Goal: Transaction & Acquisition: Book appointment/travel/reservation

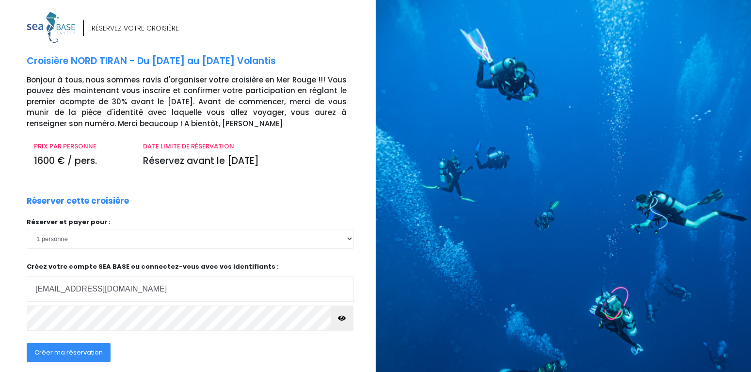
click at [341, 323] on button "button" at bounding box center [342, 318] width 23 height 25
click at [83, 353] on span "Créer ma réservation" at bounding box center [68, 352] width 68 height 9
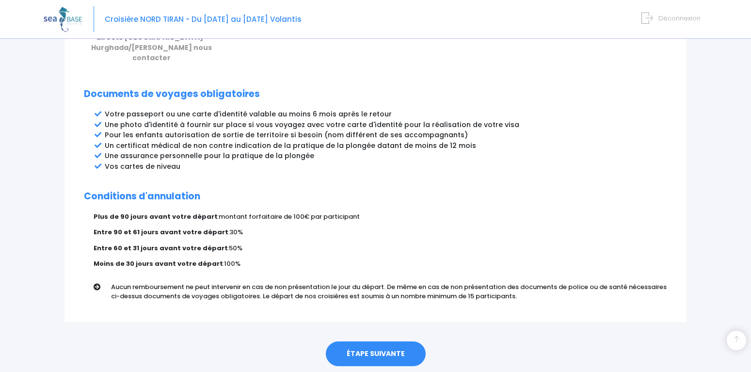
scroll to position [505, 0]
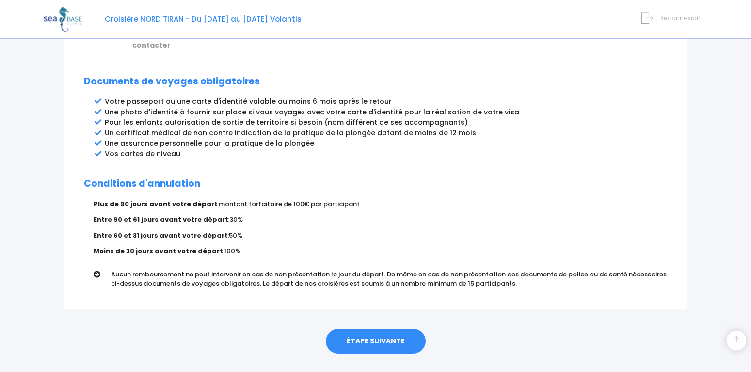
click at [379, 329] on link "ÉTAPE SUIVANTE" at bounding box center [376, 341] width 100 height 25
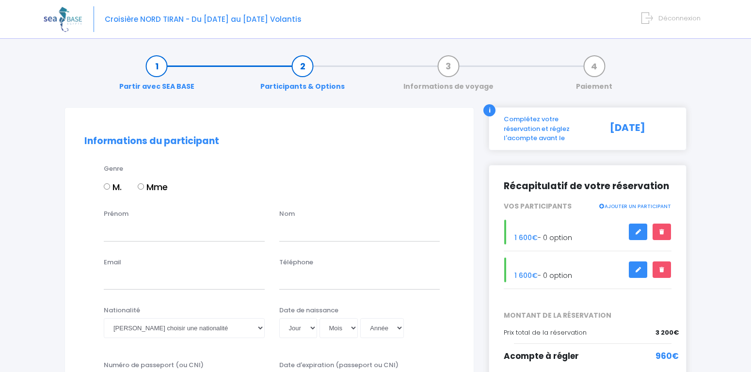
click at [112, 185] on label "M." at bounding box center [113, 186] width 18 height 13
click at [110, 185] on input "M." at bounding box center [107, 186] width 6 height 6
radio input "true"
click at [169, 232] on input "Prénom" at bounding box center [184, 231] width 161 height 19
type input "rodrigue"
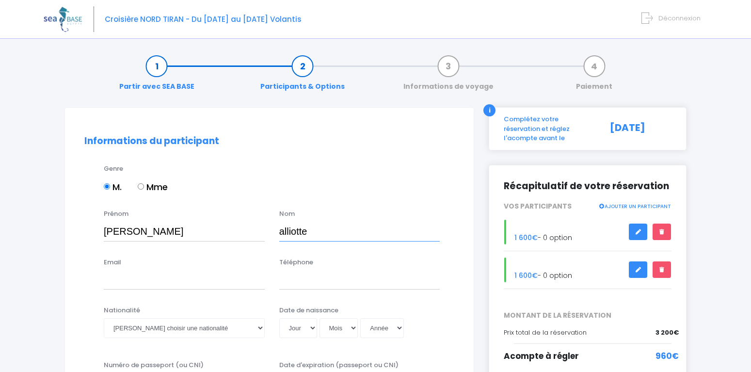
type input "alliotte"
click at [134, 279] on input "Email" at bounding box center [184, 279] width 161 height 19
type input "allrod.jura@gmail.com"
click at [302, 282] on input "Téléphone" at bounding box center [359, 279] width 161 height 19
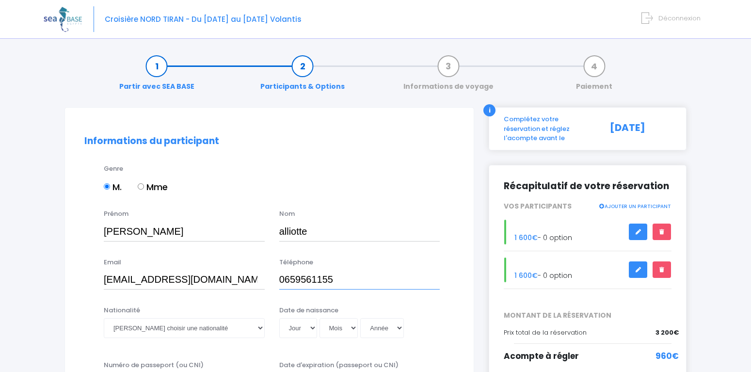
type input "0659561155"
click at [104, 318] on select "Veuillez choisir une nationalité Afghane Albanaise Algerienne Allemande America…" at bounding box center [184, 327] width 161 height 19
select select "Française"
click option "Française" at bounding box center [0, 0] width 0 height 0
click at [279, 318] on select "Jour 01 02 03 04 05 06 07 08 09 10 11 12 13 14 15 16 17 18 19 20 21 22 23 24 25…" at bounding box center [298, 327] width 38 height 19
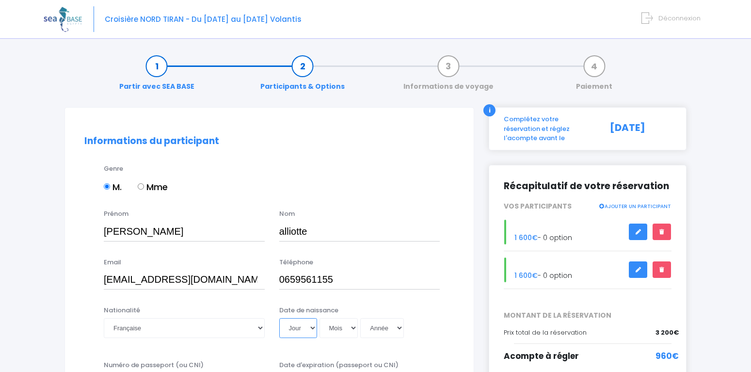
select select "04"
click option "04" at bounding box center [0, 0] width 0 height 0
click at [320, 318] on select "Mois 01 02 03 04 05 06 07 08 09 10 11 12" at bounding box center [339, 327] width 39 height 19
select select "05"
click option "05" at bounding box center [0, 0] width 0 height 0
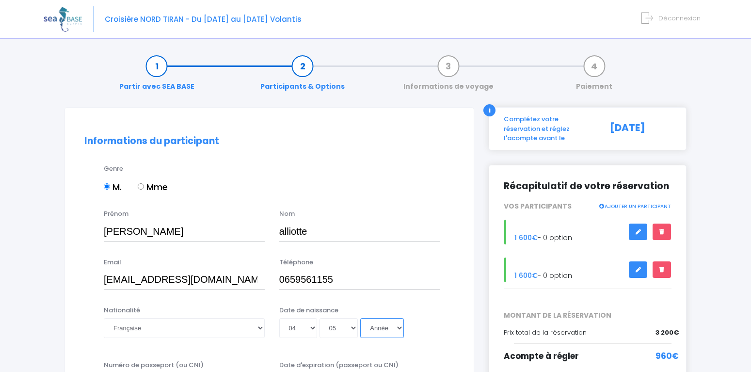
click at [360, 318] on select "Année 2045 2044 2043 2042 2041 2040 2039 2038 2037 2036 2035 2034 2033 2032 203…" at bounding box center [382, 327] width 44 height 19
select select "1970"
click option "1970" at bounding box center [0, 0] width 0 height 0
type input "1970-05-04"
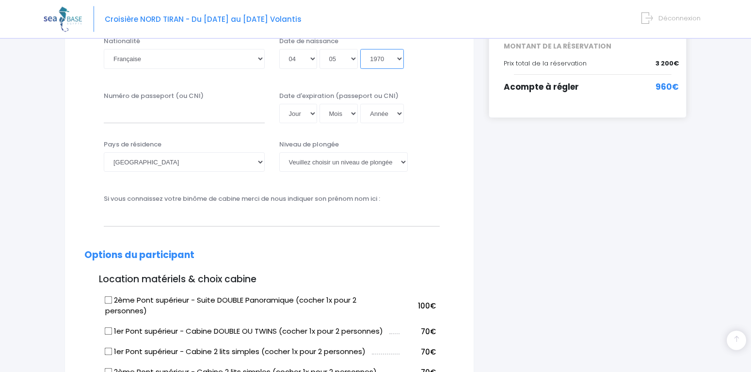
scroll to position [276, 0]
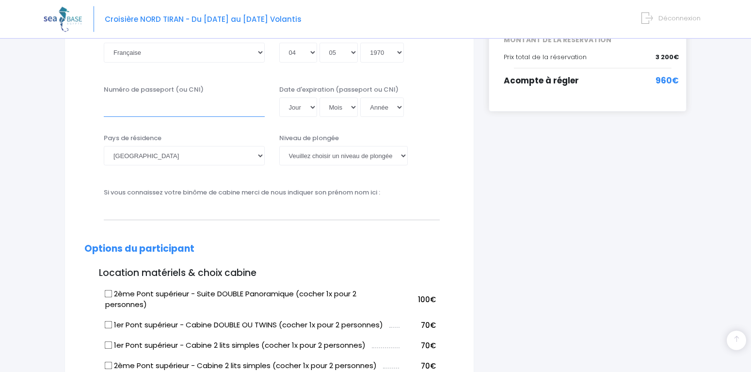
click at [178, 103] on input "Numéro de passeport (ou CNI)" at bounding box center [184, 107] width 161 height 19
type input "23kd78193"
click at [279, 98] on select "Jour 01 02 03 04 05 06 07 08 09 10 11 12 13 14 15 16 17 18 19 20 21 22 23 24 25…" at bounding box center [298, 107] width 38 height 19
select select "04"
click option "04" at bounding box center [0, 0] width 0 height 0
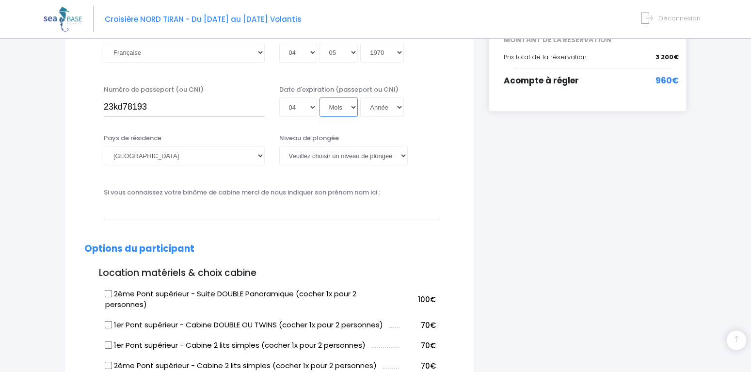
click at [320, 98] on select "Mois 01 02 03 04 05 06 07 08 09 10 11 12" at bounding box center [339, 107] width 39 height 19
select select "10"
click option "10" at bounding box center [0, 0] width 0 height 0
click at [360, 98] on select "Année 2045 2044 2043 2042 2041 2040 2039 2038 2037 2036 2035 2034 2033 2032 203…" at bounding box center [382, 107] width 44 height 19
select select "2033"
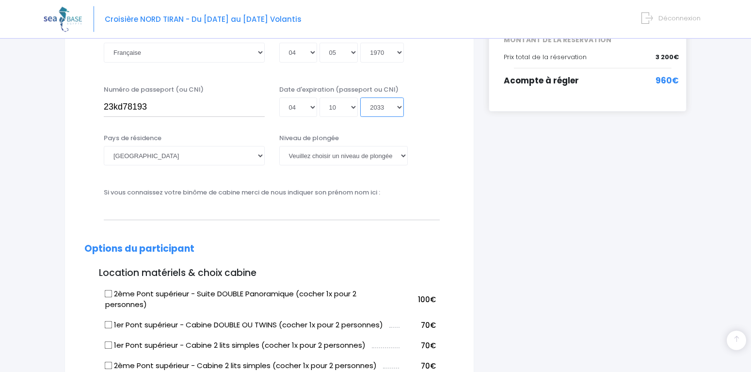
click option "2033" at bounding box center [0, 0] width 0 height 0
type input "2033-10-04"
click at [279, 146] on select "Veuillez choisir un niveau de plongée Non plongeur Junior OW diver Adventure OW…" at bounding box center [343, 155] width 129 height 19
select select "N3"
click option "N3" at bounding box center [0, 0] width 0 height 0
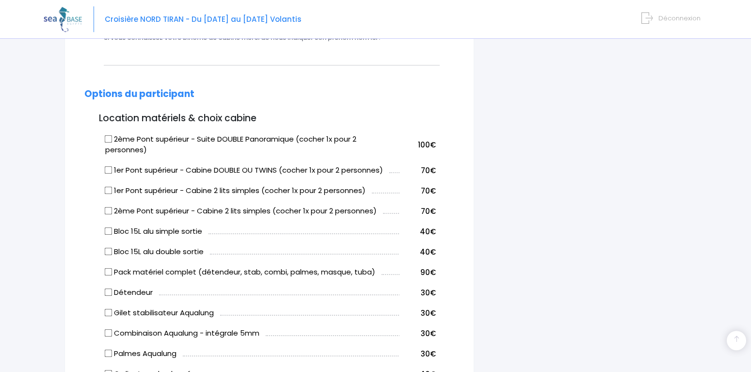
scroll to position [466, 0]
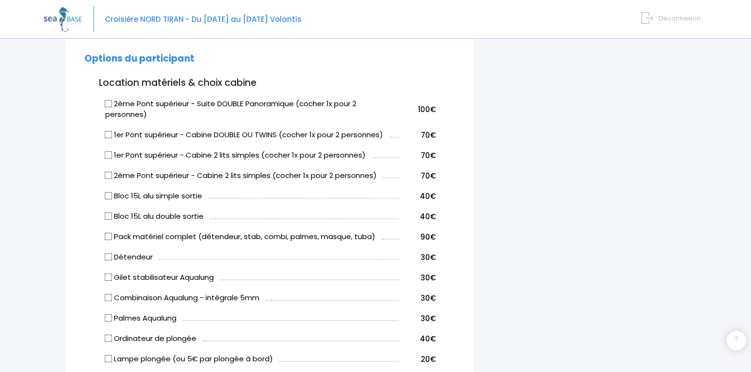
click at [107, 222] on td "Bloc 15L alu double sortie" at bounding box center [251, 215] width 297 height 20
click at [107, 218] on input "Bloc 15L alu double sortie" at bounding box center [109, 216] width 8 height 8
checkbox input "true"
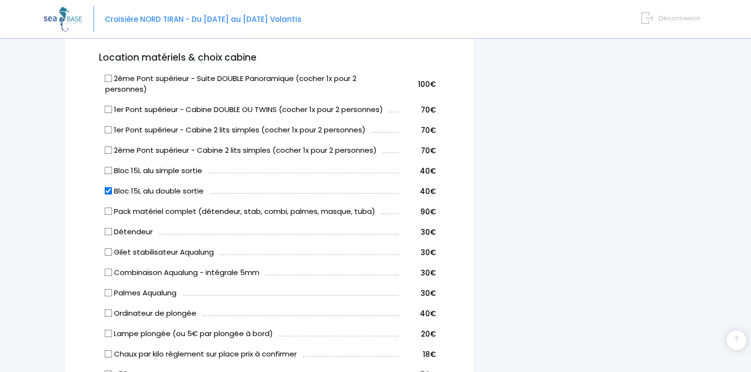
scroll to position [402, 0]
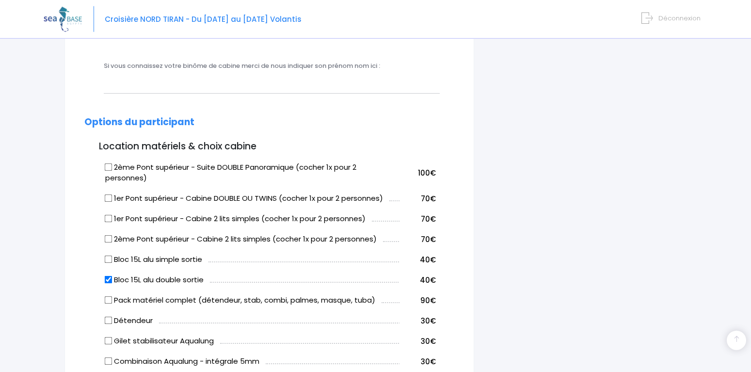
click at [109, 201] on input "1er Pont supérieur - Cabine DOUBLE OU TWINS (cocher 1x pour 2 personnes)" at bounding box center [109, 199] width 8 height 8
checkbox input "true"
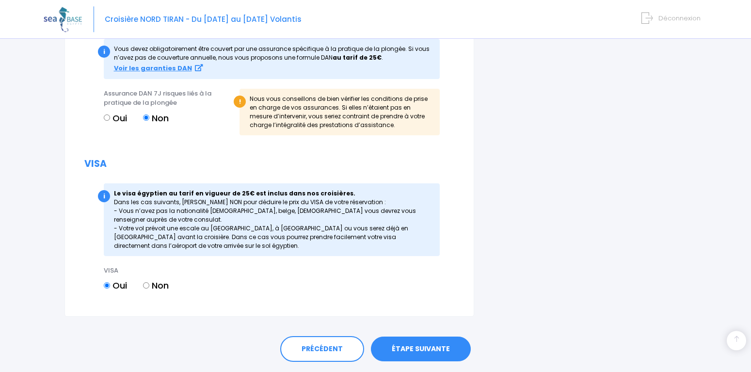
scroll to position [1205, 0]
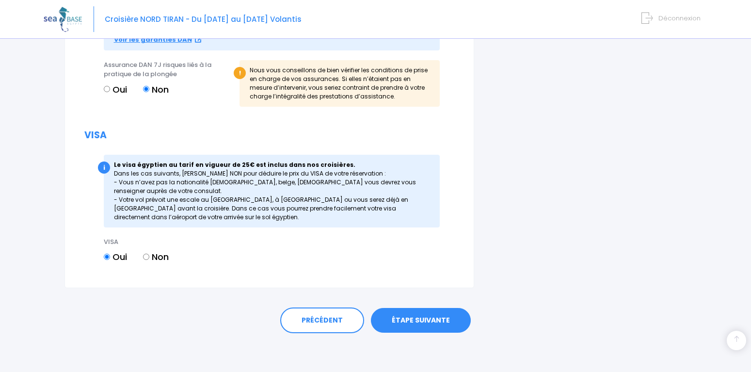
click at [430, 327] on link "ÉTAPE SUIVANTE" at bounding box center [421, 320] width 100 height 25
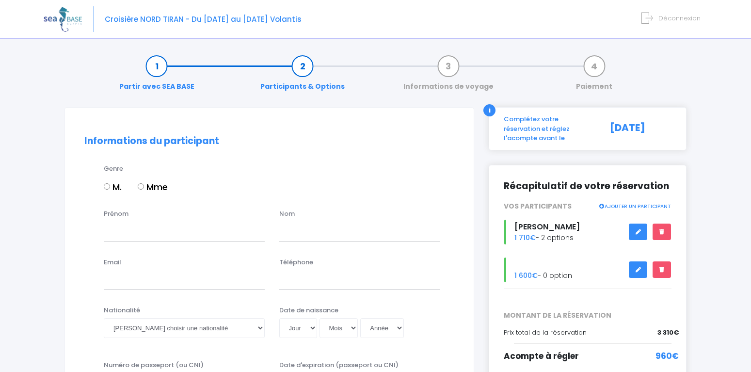
click at [146, 186] on label "Mme" at bounding box center [153, 186] width 30 height 13
click at [144, 187] on input "Mme" at bounding box center [141, 186] width 6 height 6
radio input "true"
click at [124, 231] on input "Prénom" at bounding box center [184, 231] width 161 height 19
type input "sophie"
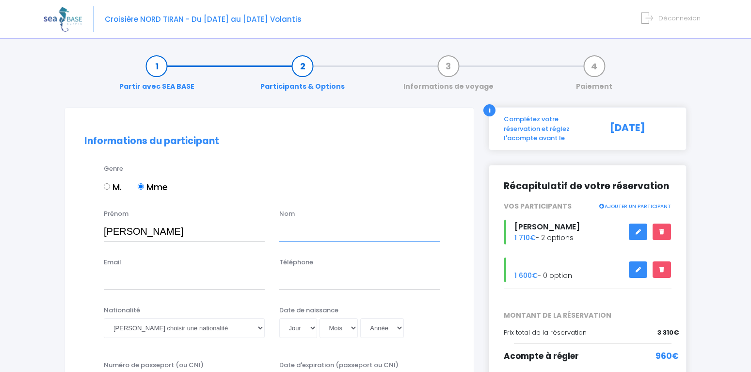
click at [311, 227] on input "text" at bounding box center [359, 231] width 161 height 19
click at [283, 231] on input "cpelli" at bounding box center [359, 231] width 161 height 19
type input "capelli"
click at [135, 282] on input "Email" at bounding box center [184, 279] width 161 height 19
type input "capellisophie@yahoo.com"
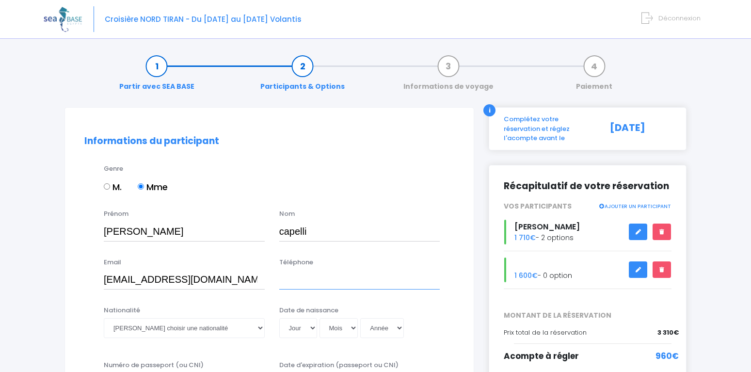
click at [301, 277] on input "Téléphone" at bounding box center [359, 279] width 161 height 19
type input "0618311734"
click at [104, 318] on select "Veuillez choisir une nationalité Afghane Albanaise Algerienne Allemande America…" at bounding box center [184, 327] width 161 height 19
select select "Française"
click option "Française" at bounding box center [0, 0] width 0 height 0
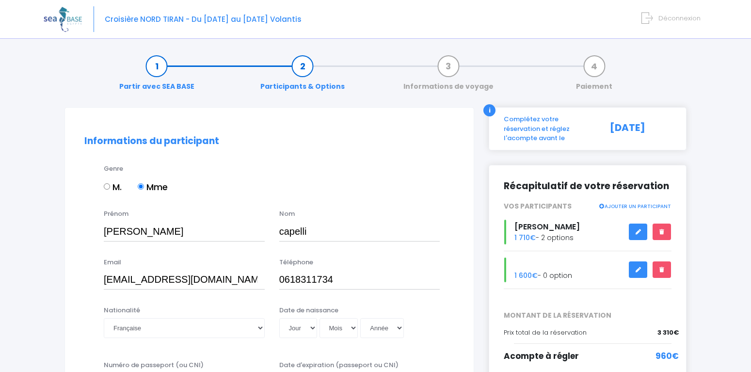
click at [303, 340] on div "Date de naissance Jour 01 02 03 04 05 06 07 08 09 10 11 12 13 14 15 16 17 18 19…" at bounding box center [360, 325] width 176 height 38
click at [279, 318] on select "Jour 01 02 03 04 05 06 07 08 09 10 11 12 13 14 15 16 17 18 19 20 21 22 23 24 25…" at bounding box center [298, 327] width 38 height 19
select select "05"
click option "05" at bounding box center [0, 0] width 0 height 0
click at [320, 318] on select "Mois 01 02 03 04 05 06 07 08 09 10 11 12" at bounding box center [339, 327] width 39 height 19
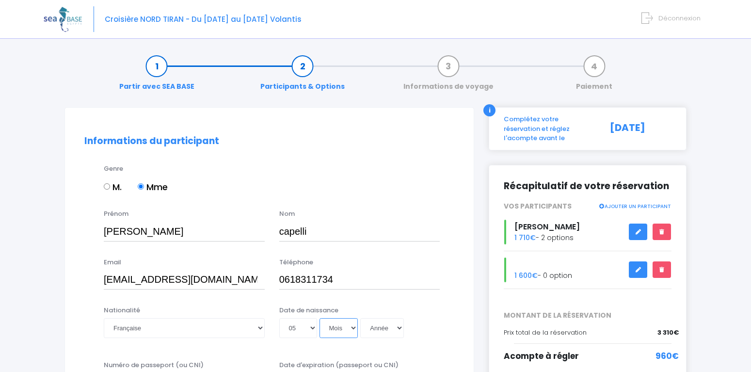
select select "10"
click option "10" at bounding box center [0, 0] width 0 height 0
click at [360, 318] on select "Année 2045 2044 2043 2042 2041 2040 2039 2038 2037 2036 2035 2034 2033 2032 203…" at bounding box center [382, 327] width 44 height 19
select select "1973"
click option "1973" at bounding box center [0, 0] width 0 height 0
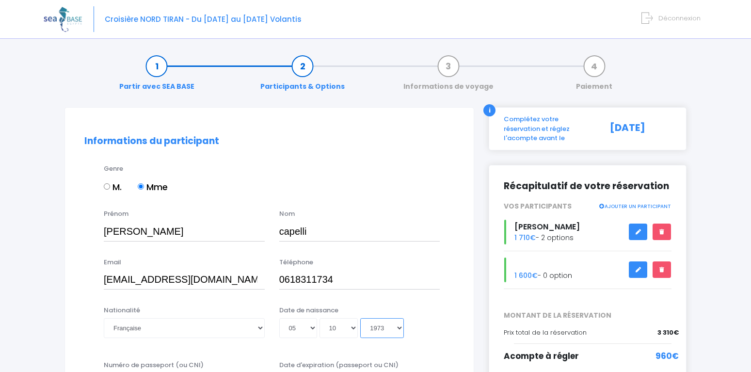
type input "1973-10-05"
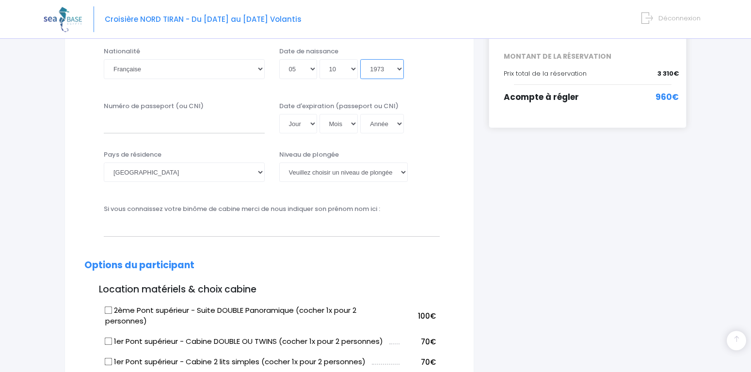
scroll to position [261, 0]
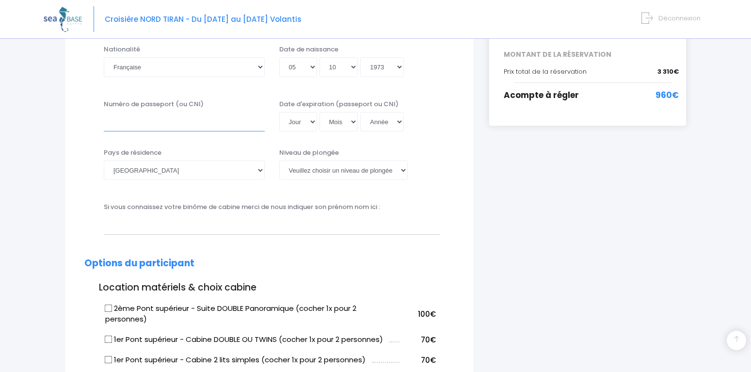
click at [190, 126] on input "Numéro de passeport (ou CNI)" at bounding box center [184, 121] width 161 height 19
type input "25ah34585"
click at [279, 112] on select "Jour 01 02 03 04 05 06 07 08 09 10 11 12 13 14 15 16 17 18 19 20 21 22 23 24 25…" at bounding box center [298, 121] width 38 height 19
select select "11"
click option "11" at bounding box center [0, 0] width 0 height 0
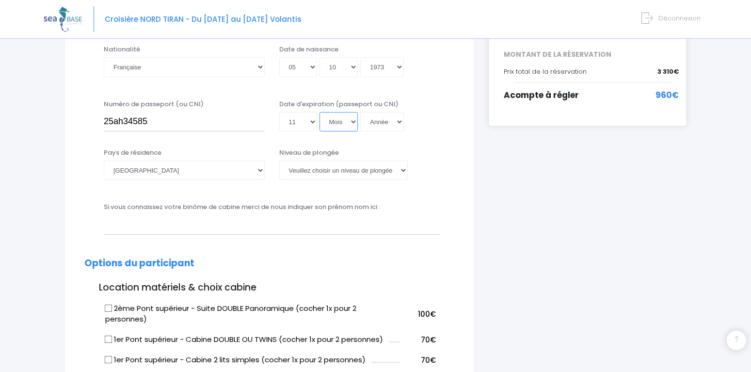
click at [320, 112] on select "Mois 01 02 03 04 05 06 07 08 09 10 11 12" at bounding box center [339, 121] width 39 height 19
select select "02"
click option "02" at bounding box center [0, 0] width 0 height 0
click at [360, 112] on select "Année 2045 2044 2043 2042 2041 2040 2039 2038 2037 2036 2035 2034 2033 2032 203…" at bounding box center [382, 121] width 44 height 19
select select "2035"
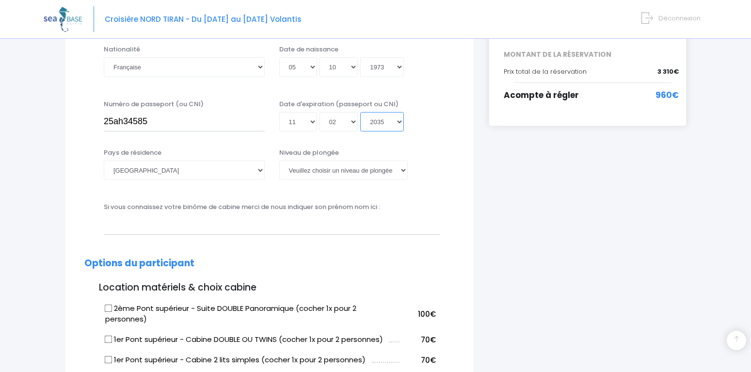
click option "2035" at bounding box center [0, 0] width 0 height 0
type input "2035-02-11"
click at [279, 161] on select "Veuillez choisir un niveau de plongée Non plongeur Junior OW diver Adventure OW…" at bounding box center [343, 170] width 129 height 19
select select "Non plongeur"
click option "Non plongeur" at bounding box center [0, 0] width 0 height 0
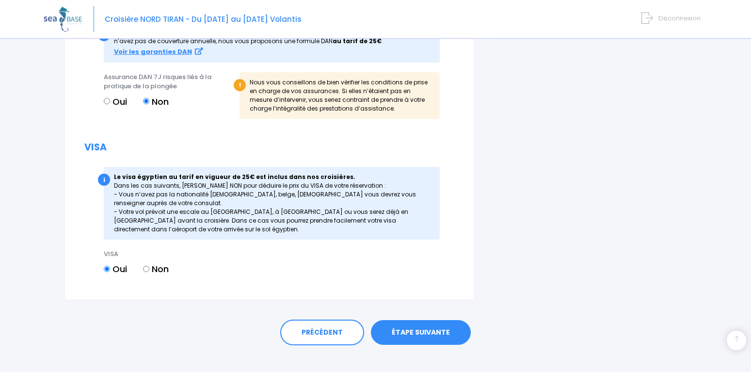
scroll to position [1205, 0]
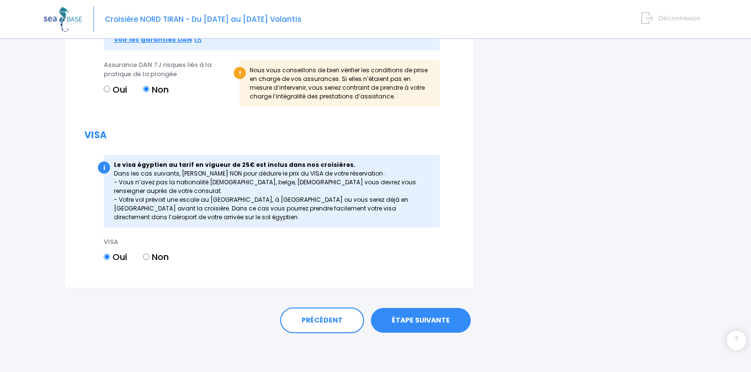
click at [428, 322] on link "ÉTAPE SUIVANTE" at bounding box center [421, 320] width 100 height 25
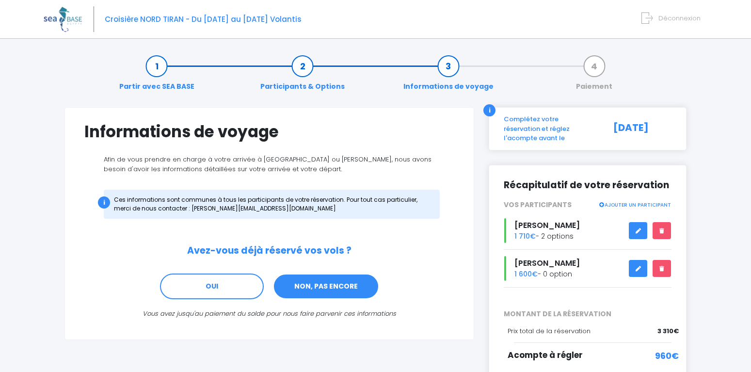
click at [300, 287] on link "NON, PAS ENCORE" at bounding box center [326, 287] width 106 height 26
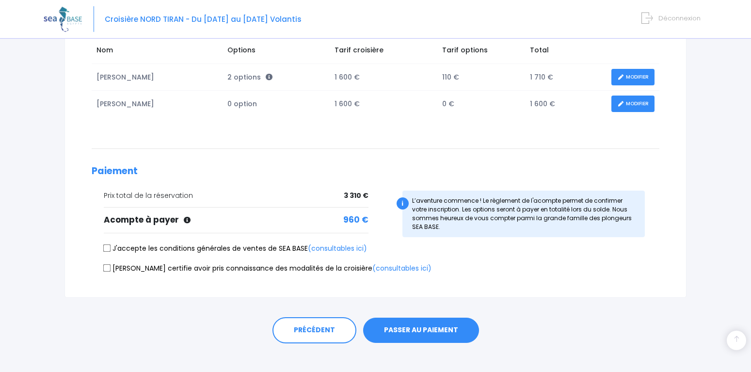
scroll to position [173, 0]
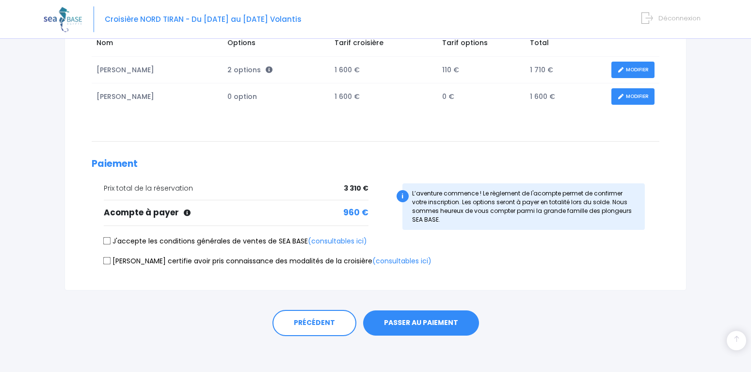
click at [109, 239] on input "J'accepte les conditions générales de ventes de SEA BASE (consultables ici)" at bounding box center [107, 241] width 8 height 8
checkbox input "true"
click at [106, 263] on input "Je certifie avoir pris connaissance des modalités de la croisière (consultables…" at bounding box center [107, 261] width 8 height 8
checkbox input "true"
click at [440, 328] on button "PASSER AU PAIEMENT" at bounding box center [421, 322] width 116 height 25
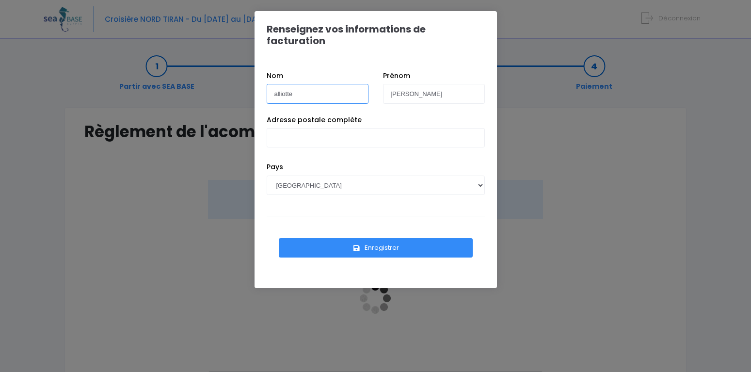
drag, startPoint x: 323, startPoint y: 81, endPoint x: 158, endPoint y: 104, distance: 166.0
click at [158, 104] on div "Renseignez vos informations de facturation Nom alliotte Prénom [PERSON_NAME] Pa…" at bounding box center [375, 186] width 751 height 372
drag, startPoint x: 350, startPoint y: 81, endPoint x: 211, endPoint y: 72, distance: 139.5
click at [267, 84] on input "alliotte" at bounding box center [318, 93] width 102 height 19
type input "capelli"
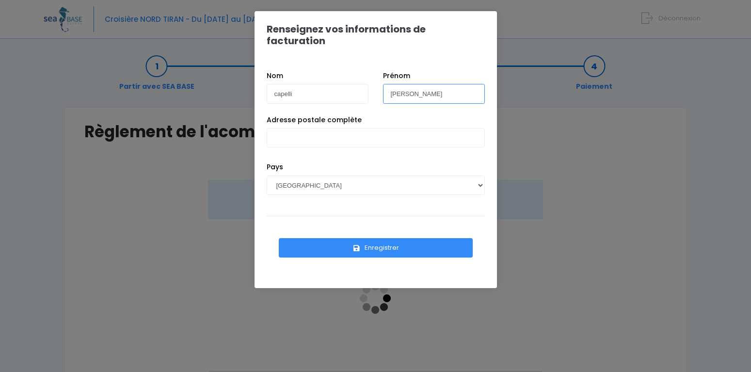
type input "[PERSON_NAME]"
click at [315, 128] on input "Adresse postale complète" at bounding box center [376, 137] width 218 height 19
click at [303, 191] on div "Pays [GEOGRAPHIC_DATA] [GEOGRAPHIC_DATA], [GEOGRAPHIC_DATA] [GEOGRAPHIC_DATA] […" at bounding box center [376, 186] width 233 height 48
click at [304, 216] on div "Enregistrer" at bounding box center [376, 243] width 218 height 54
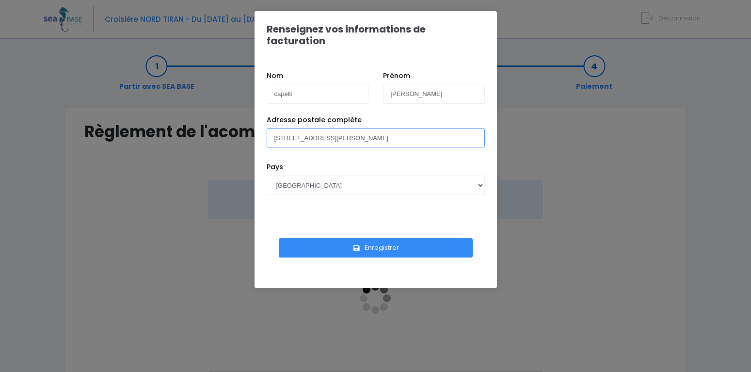
click at [347, 129] on input "[STREET_ADDRESS][PERSON_NAME]" at bounding box center [376, 137] width 218 height 19
click at [342, 128] on input "[STREET_ADDRESS][PERSON_NAME]" at bounding box center [376, 137] width 218 height 19
type input "[STREET_ADDRESS][PERSON_NAME]"
click at [348, 241] on button "Enregistrer" at bounding box center [376, 247] width 194 height 19
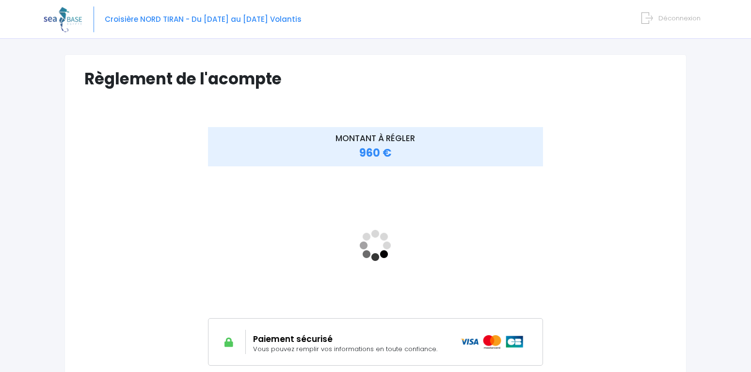
scroll to position [50, 0]
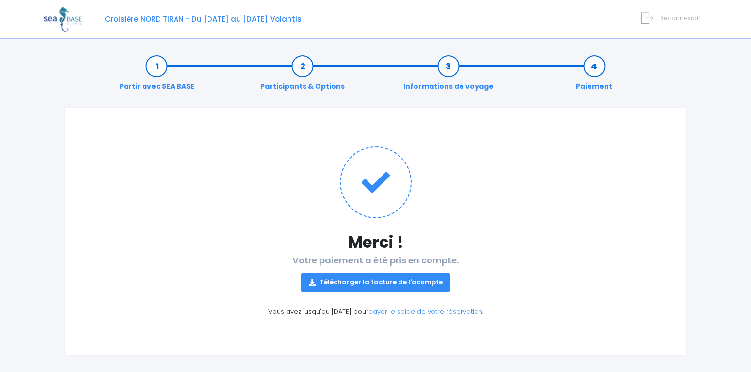
click at [351, 287] on link "Télécharger la facture de l'acompte" at bounding box center [375, 282] width 149 height 19
